Goal: Task Accomplishment & Management: Manage account settings

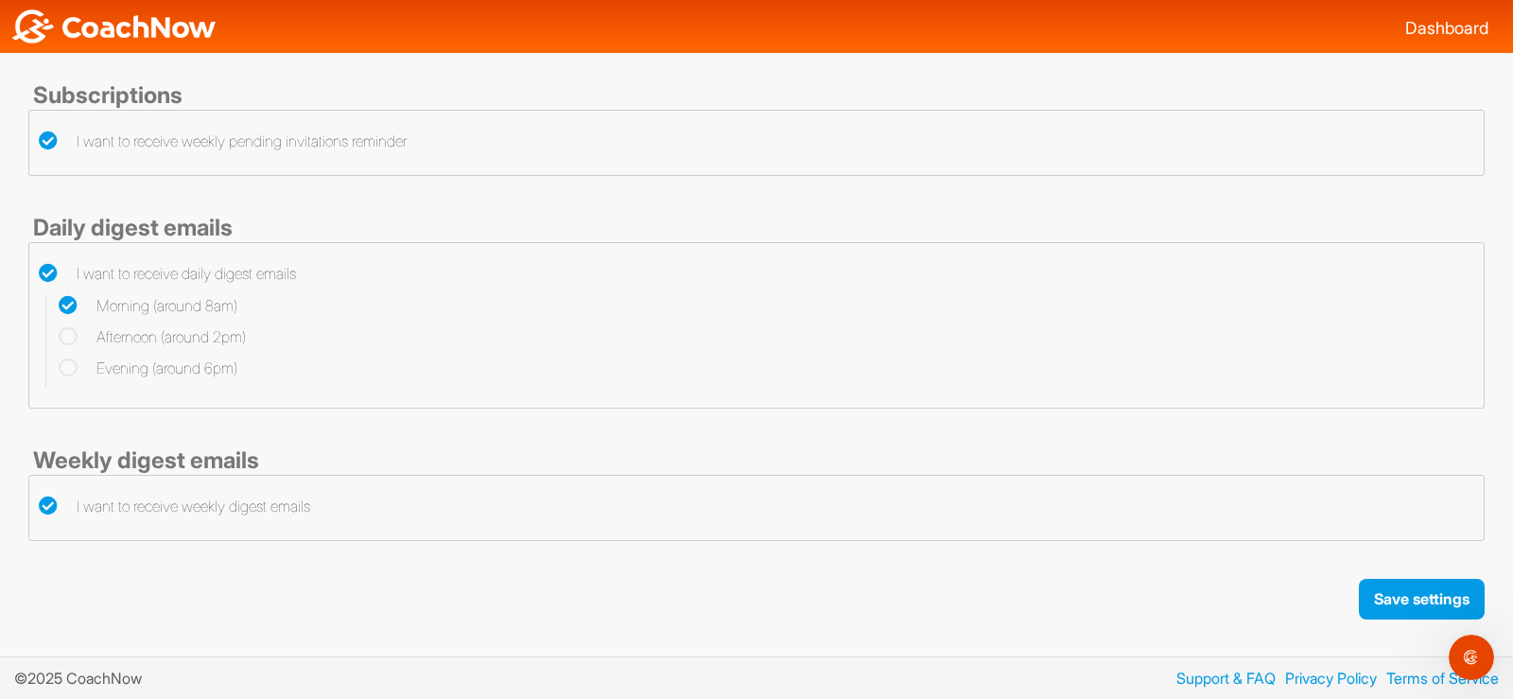
click at [45, 137] on icon at bounding box center [48, 140] width 19 height 19
click at [45, 137] on input "I want to receive weekly pending invitations reminder" at bounding box center [45, 136] width 12 height 12
checkbox input "false"
click at [47, 272] on icon at bounding box center [48, 273] width 19 height 19
click at [47, 272] on input "I want to receive daily digest emails" at bounding box center [45, 268] width 12 height 12
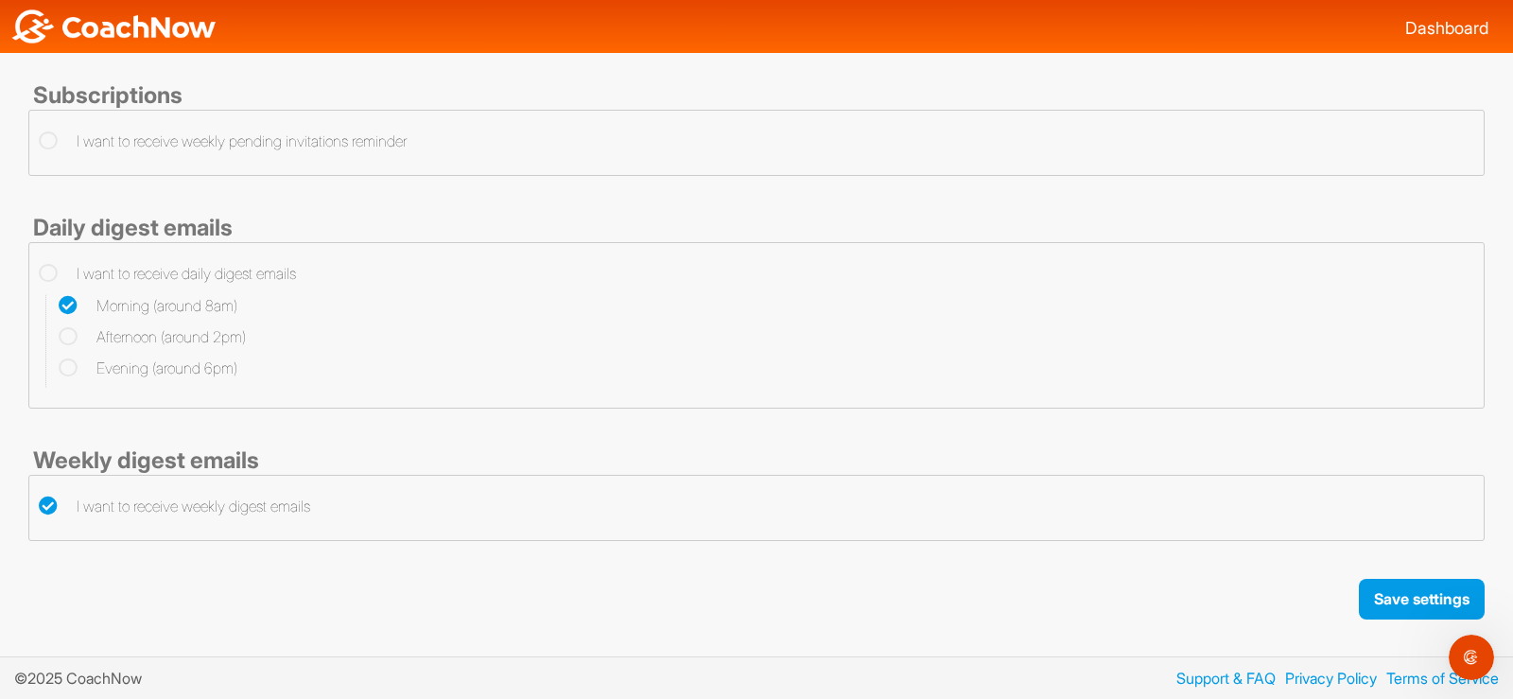
checkbox input "false"
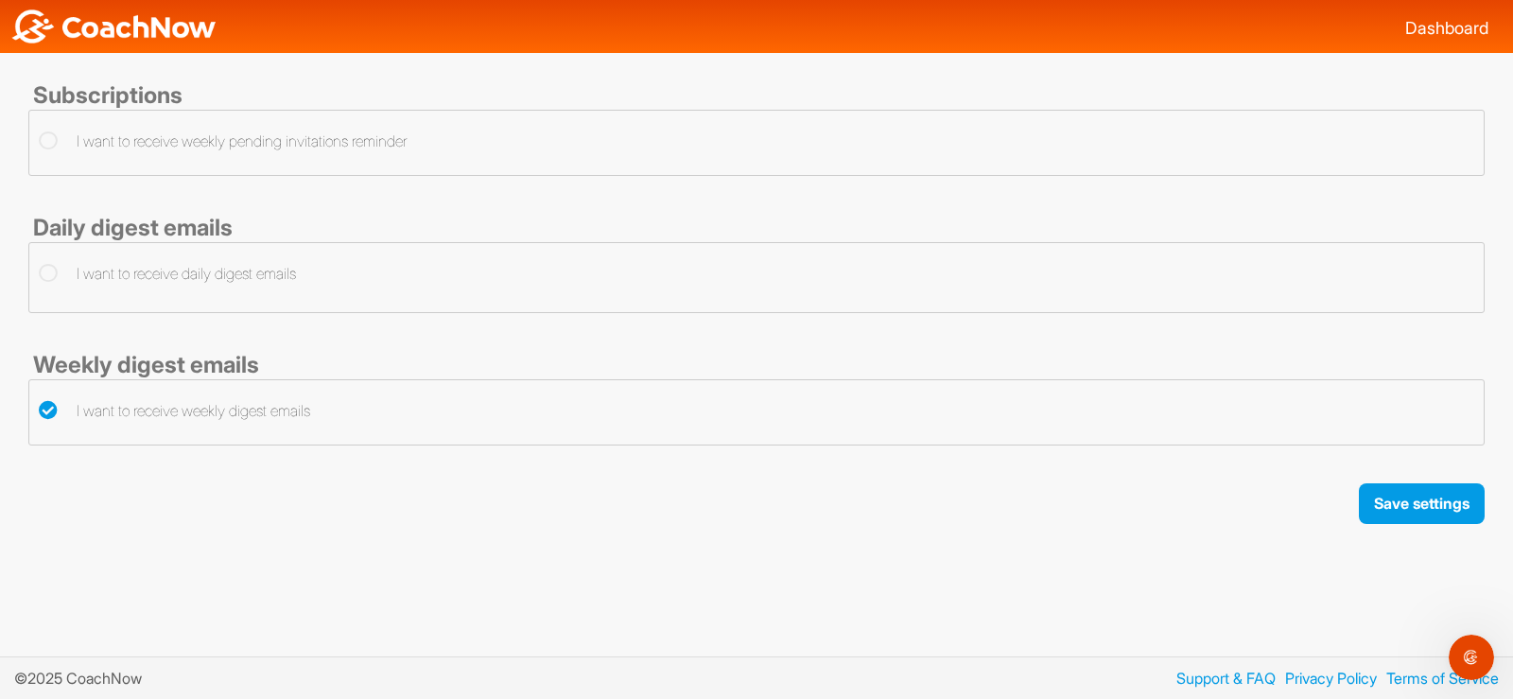
click at [47, 405] on icon at bounding box center [48, 410] width 19 height 19
click at [47, 405] on input "I want to receive weekly digest emails" at bounding box center [45, 405] width 12 height 12
checkbox input "false"
click at [1408, 509] on button "Save settings" at bounding box center [1422, 503] width 126 height 41
